Goal: Learn about a topic

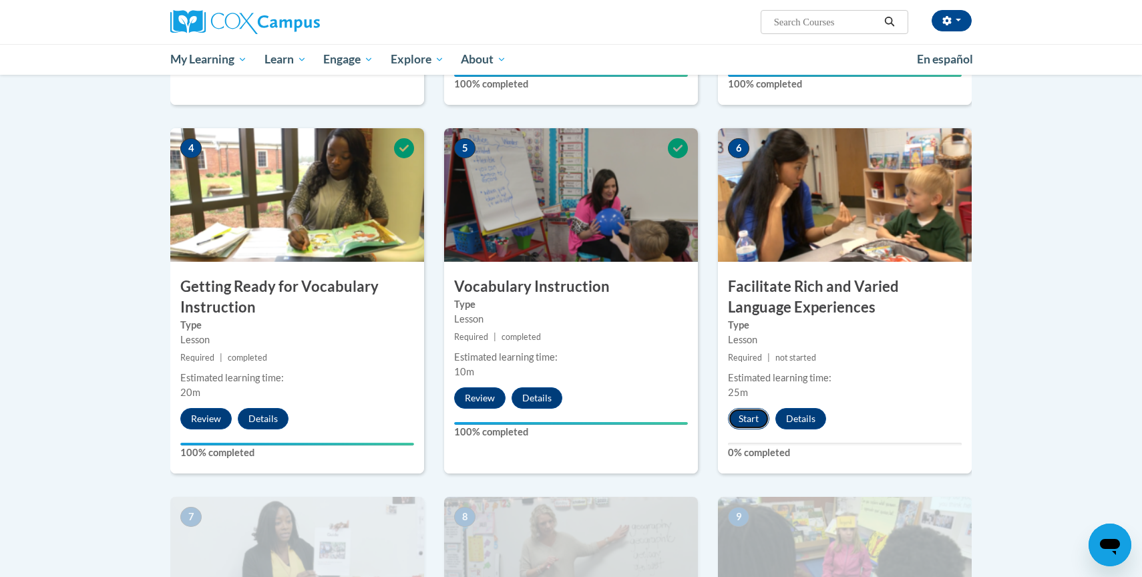
click at [734, 423] on button "Start" at bounding box center [748, 418] width 41 height 21
